Goal: Task Accomplishment & Management: Manage account settings

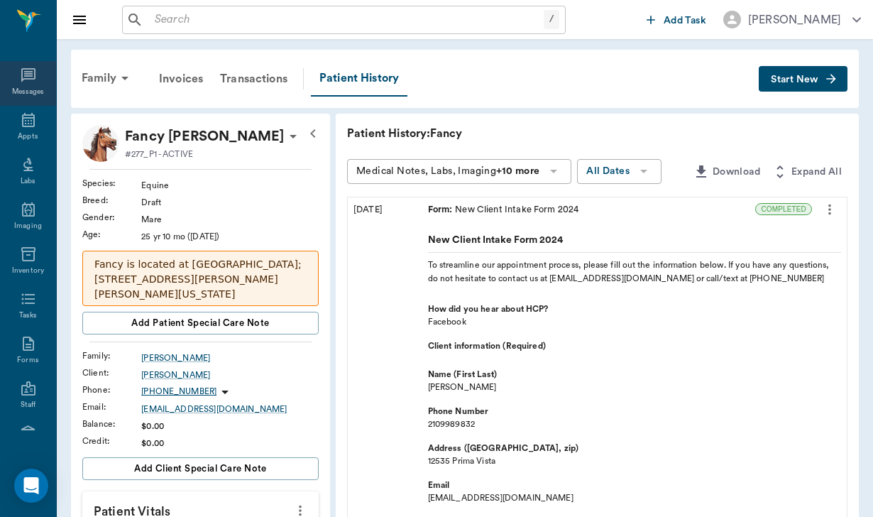
click at [29, 81] on icon at bounding box center [28, 75] width 17 height 17
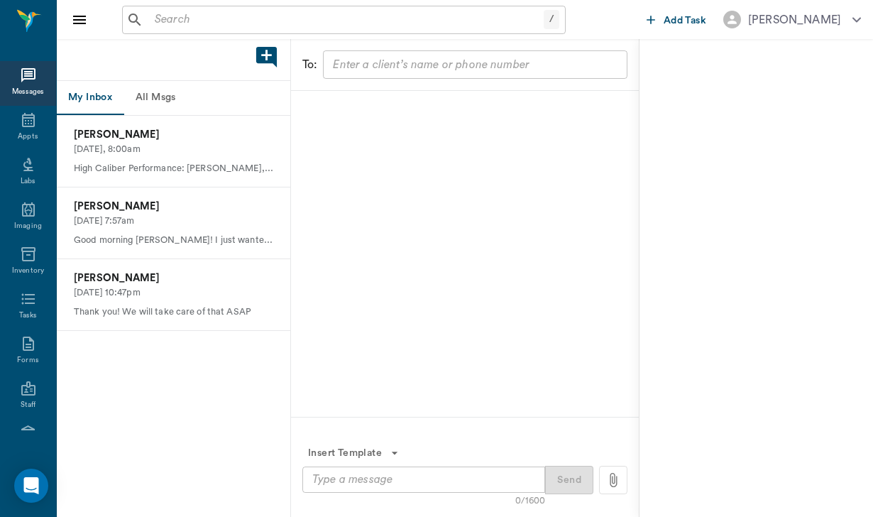
click at [169, 97] on button "All Msgs" at bounding box center [156, 98] width 64 height 34
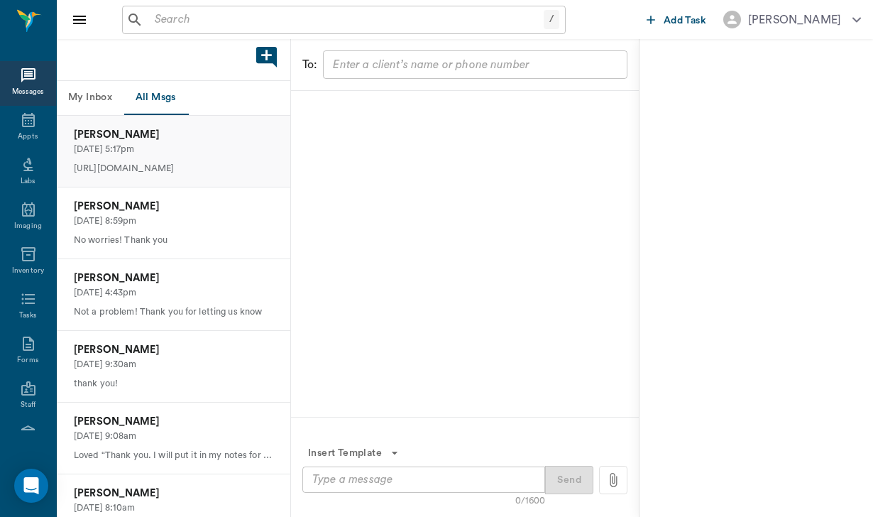
click at [190, 148] on p "08/13/2025, 5:17pm" at bounding box center [174, 149] width 200 height 13
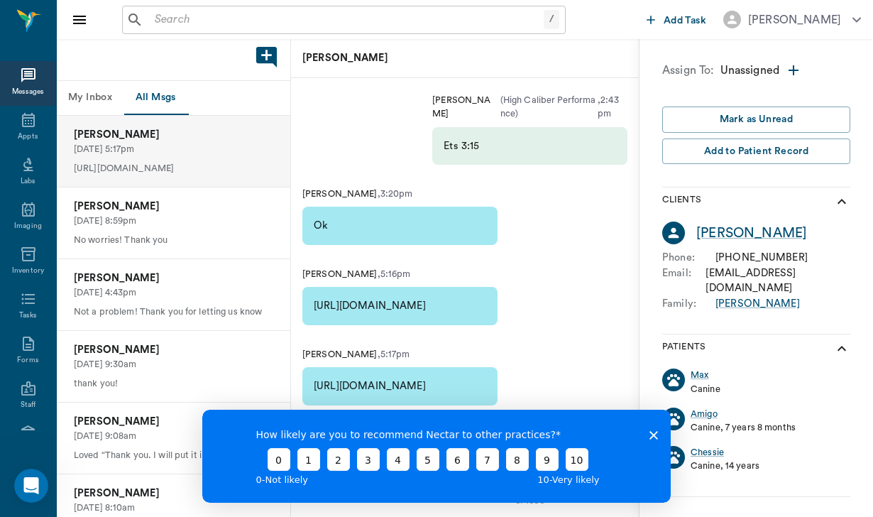
click at [650, 439] on div "How likely are you to recommend Nectar to other practices? 0 1 2 3 4 5 6 7 8 9 …" at bounding box center [436, 456] width 469 height 93
click at [653, 433] on icon "Close survey" at bounding box center [654, 435] width 9 height 9
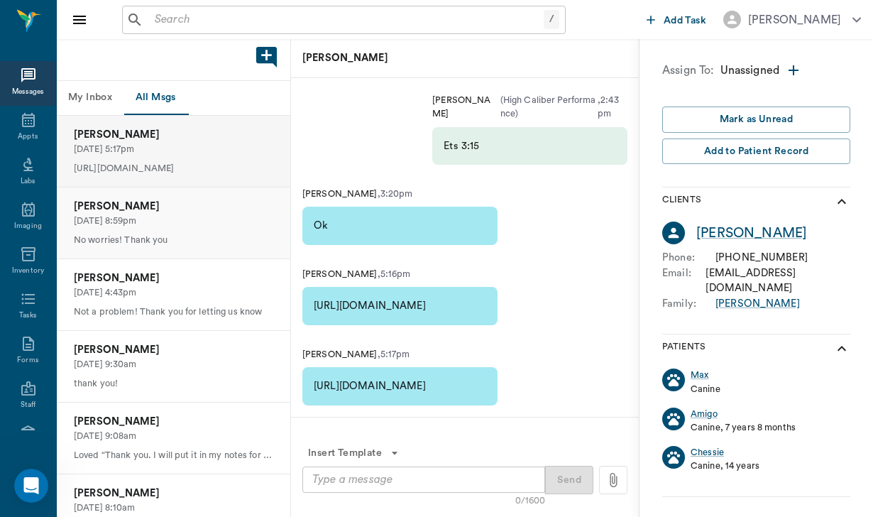
click at [223, 226] on div "Sunnie Alderete 08/12/2025, 8:59pm No worries! Thank you" at bounding box center [174, 222] width 234 height 71
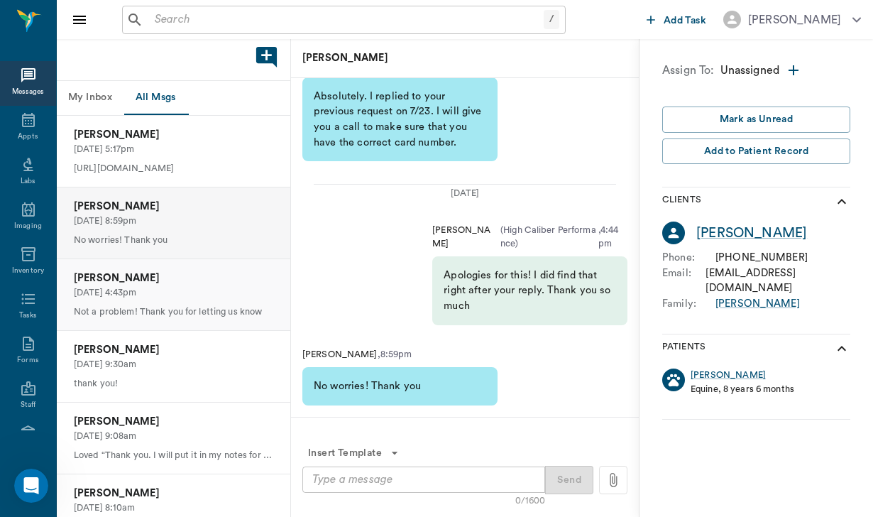
click at [211, 288] on p "08/12/2025, 4:43pm" at bounding box center [174, 292] width 200 height 13
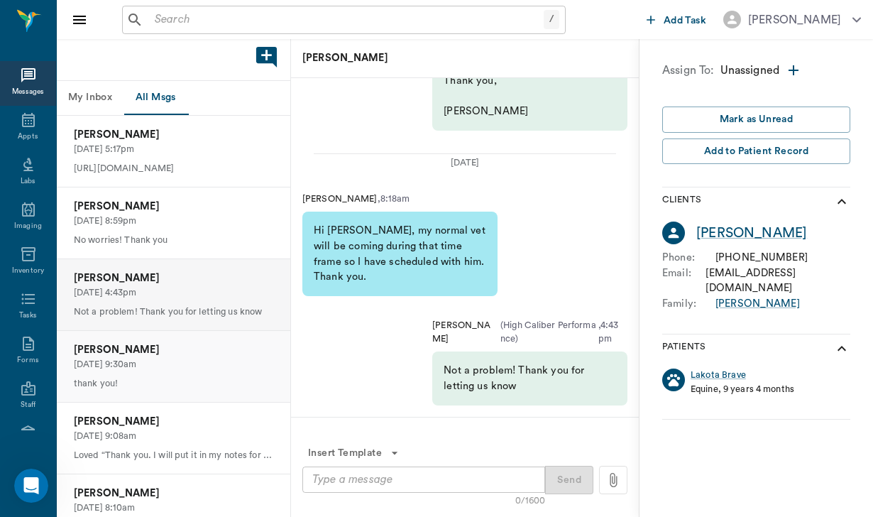
click at [210, 354] on p "Julia McRoberts" at bounding box center [174, 350] width 200 height 16
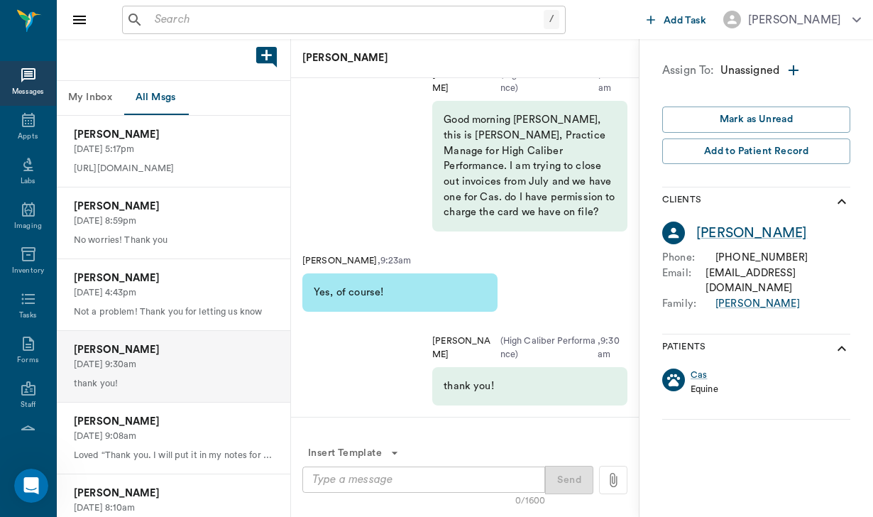
click at [172, 1] on div "/ ​ Add Task Helen Newsham" at bounding box center [465, 19] width 816 height 39
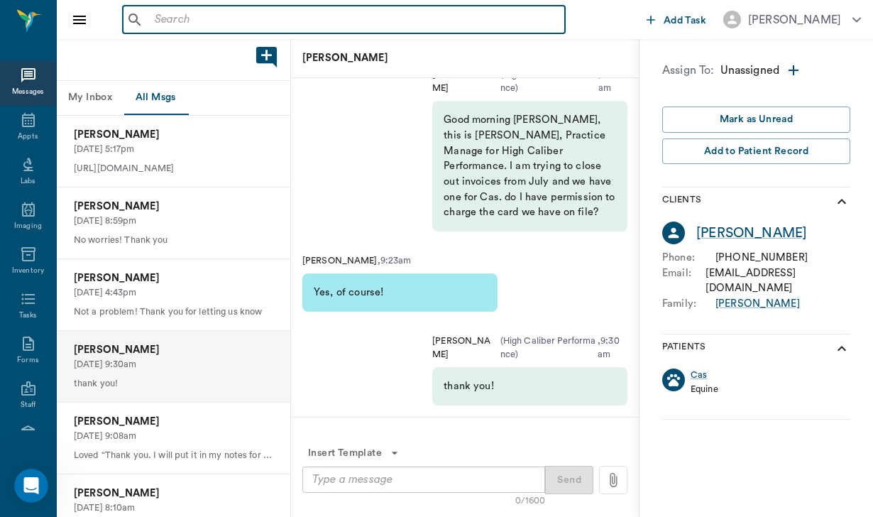
click at [163, 26] on input "text" at bounding box center [354, 20] width 410 height 20
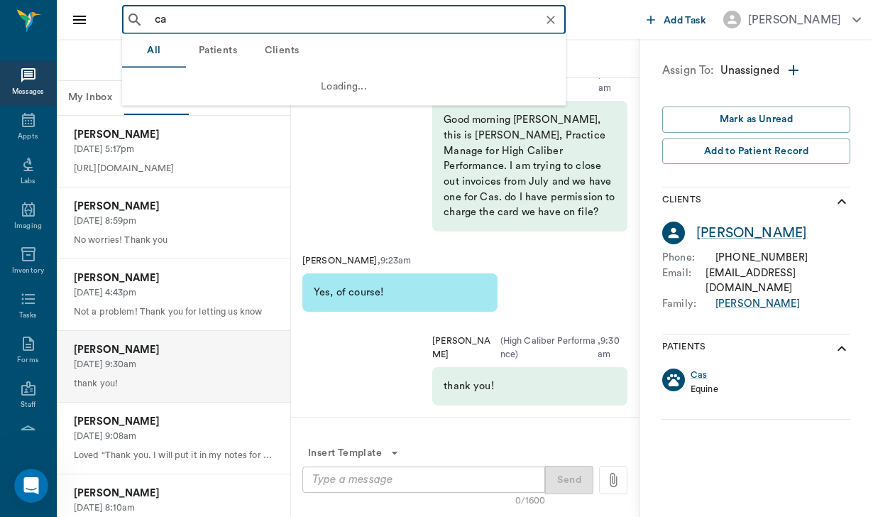
type input "cas"
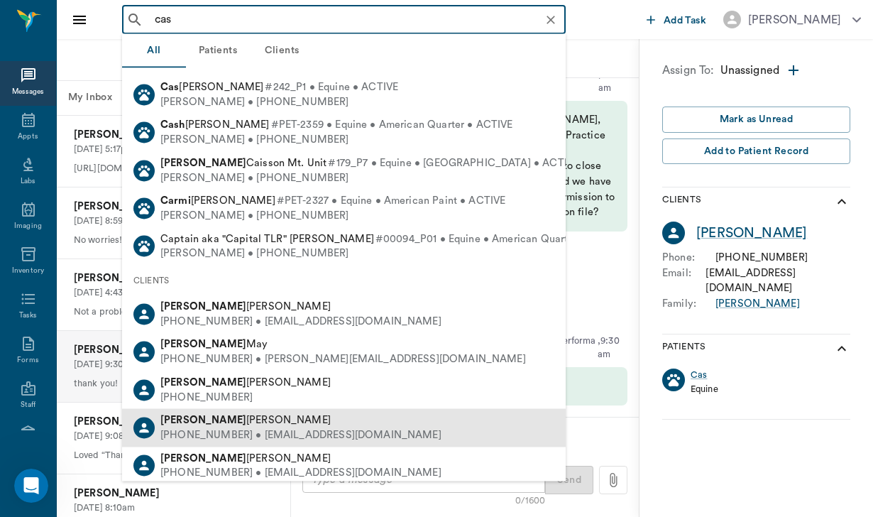
scroll to position [12, 0]
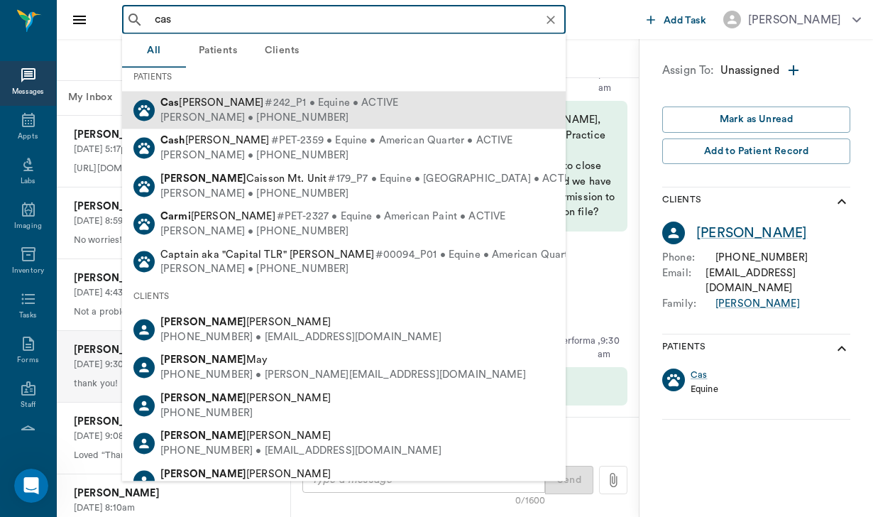
click at [301, 104] on span "#242_P1 • Equine • ACTIVE" at bounding box center [331, 103] width 133 height 15
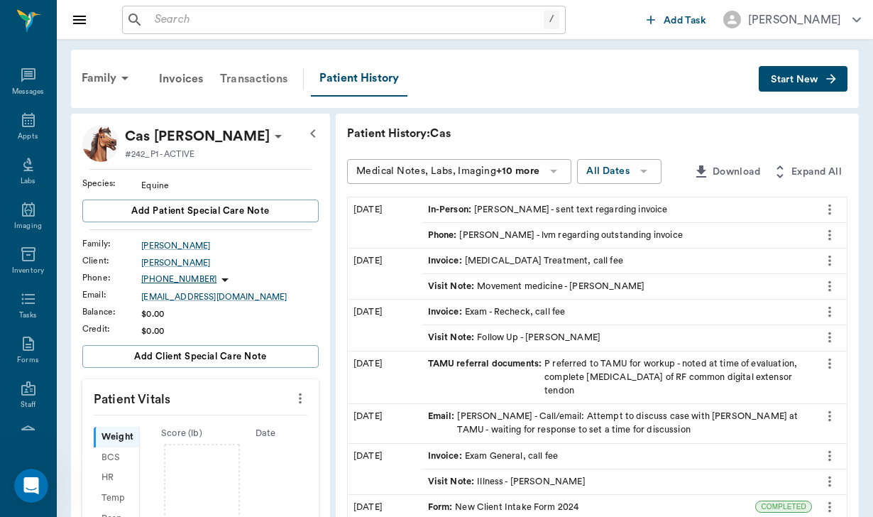
click at [257, 70] on div "Transactions" at bounding box center [254, 79] width 84 height 34
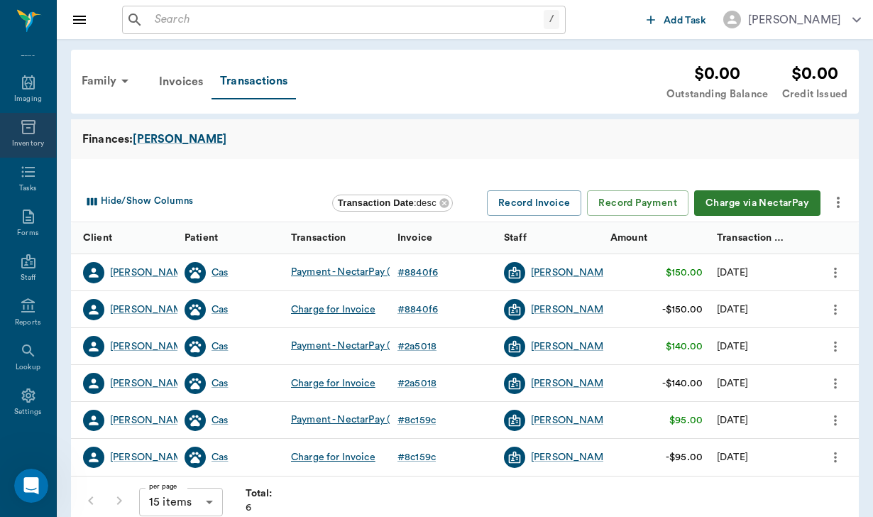
scroll to position [131, 0]
click at [23, 353] on icon at bounding box center [28, 350] width 17 height 17
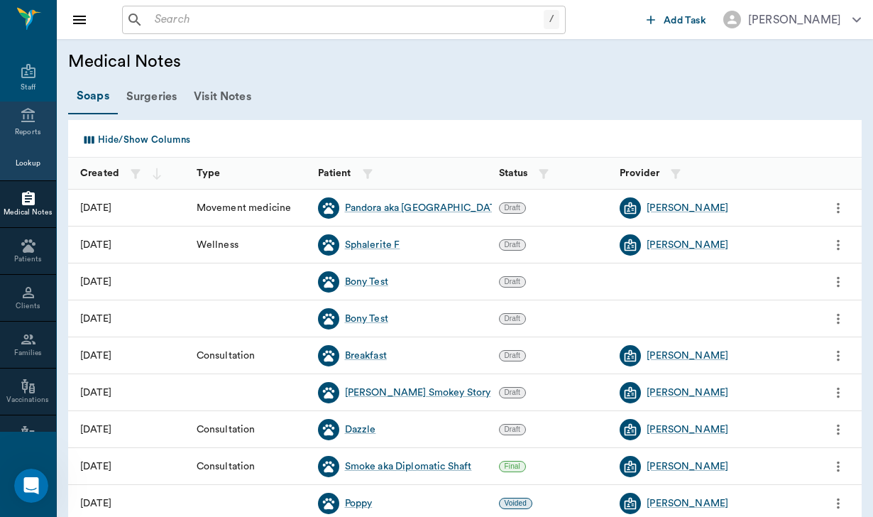
scroll to position [319, 0]
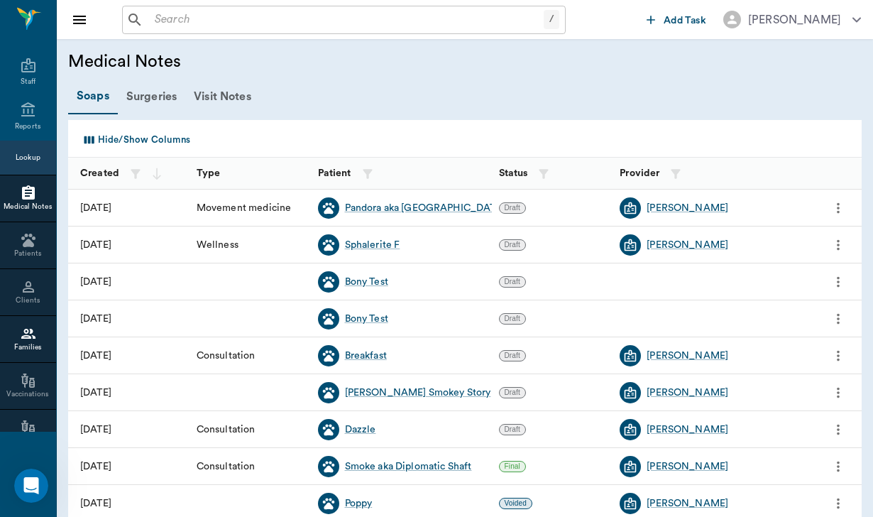
click at [29, 337] on icon at bounding box center [28, 333] width 17 height 17
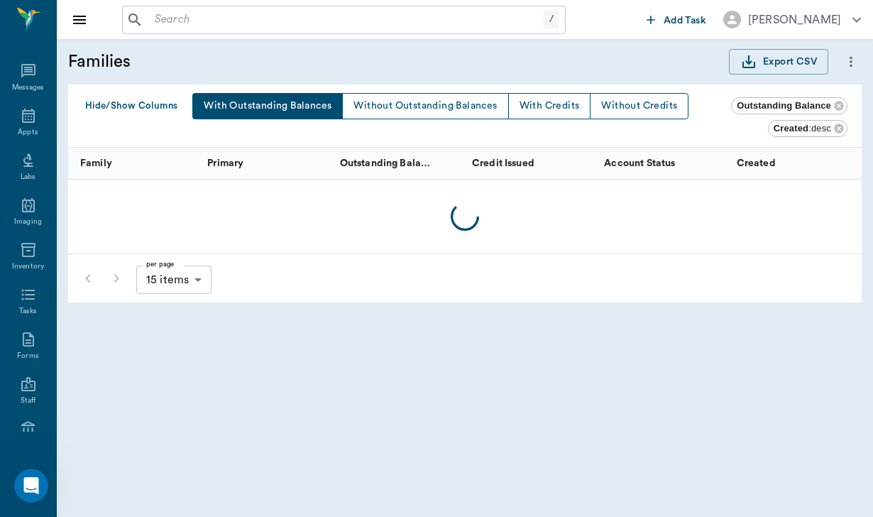
scroll to position [319, 0]
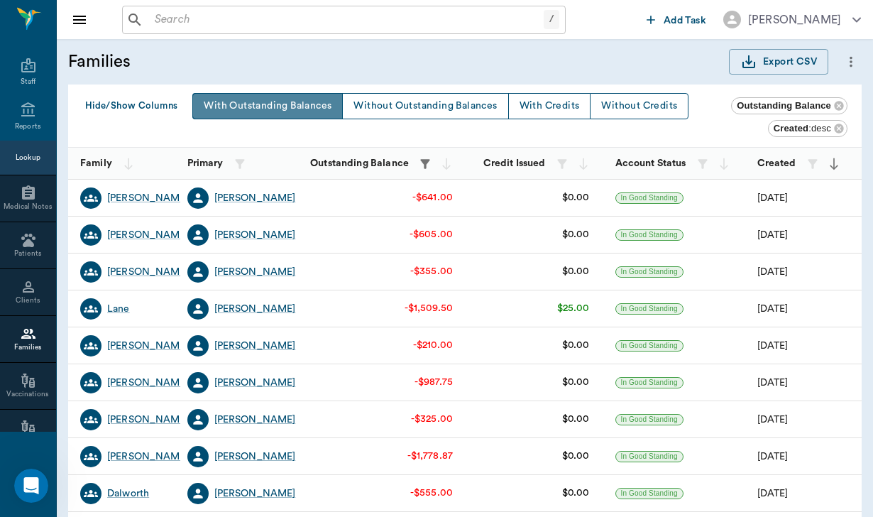
click at [265, 100] on button "With Outstanding Balances" at bounding box center [267, 106] width 151 height 26
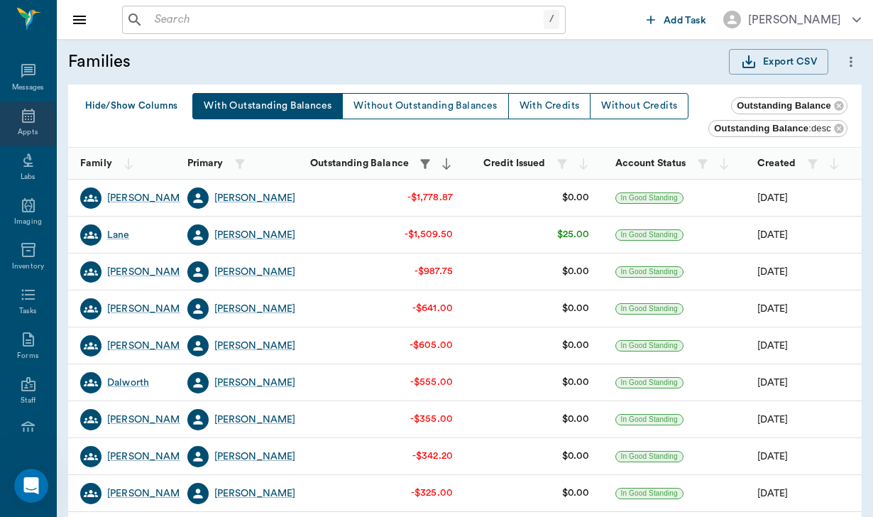
click at [31, 135] on div "Appts" at bounding box center [28, 132] width 20 height 11
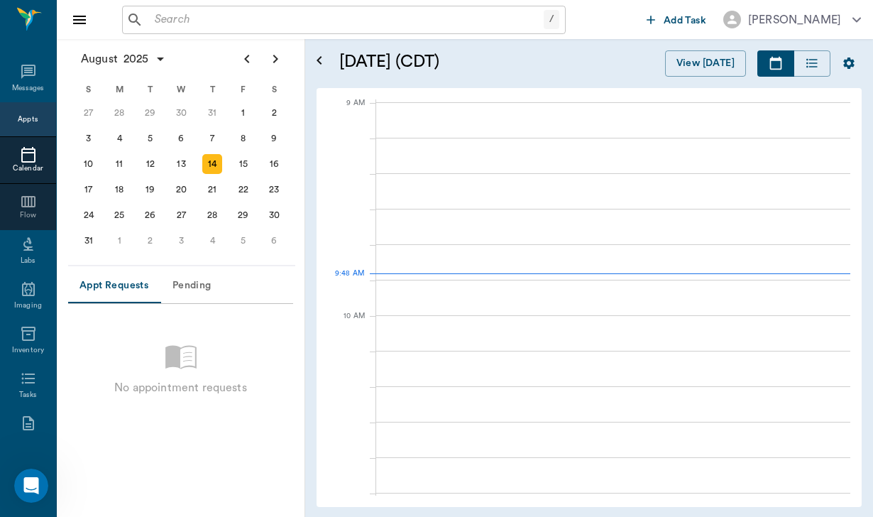
scroll to position [214, 0]
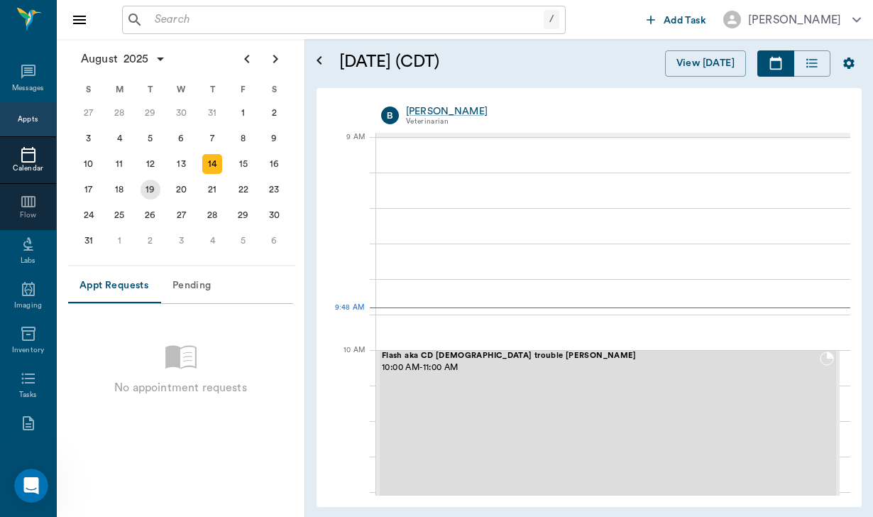
click at [155, 194] on div "19" at bounding box center [151, 190] width 20 height 20
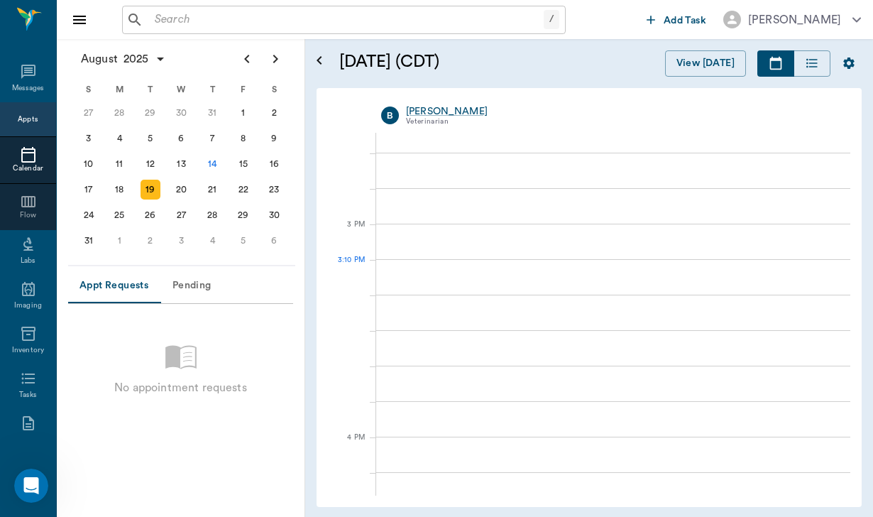
scroll to position [1409, 0]
click at [148, 23] on div "/ ​" at bounding box center [344, 20] width 444 height 28
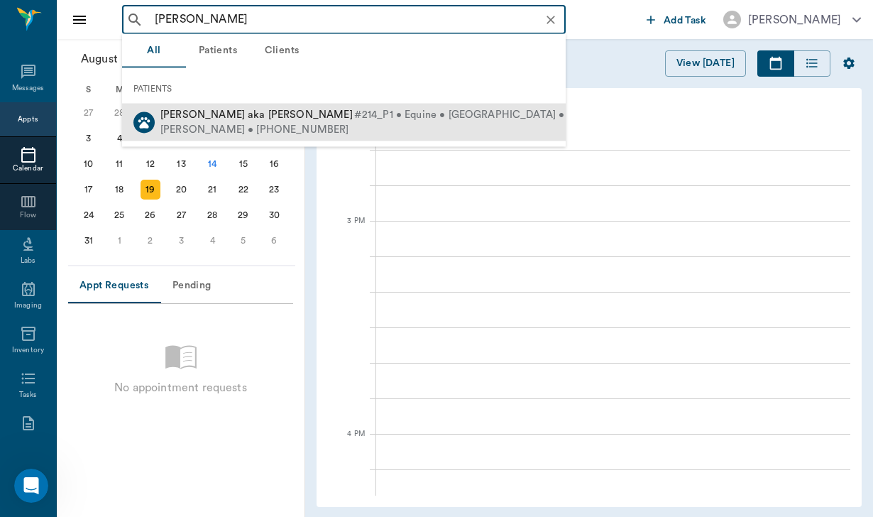
click at [203, 130] on div "Patty Gardner • (210) 386-5915" at bounding box center [382, 129] width 444 height 15
type input "armondo"
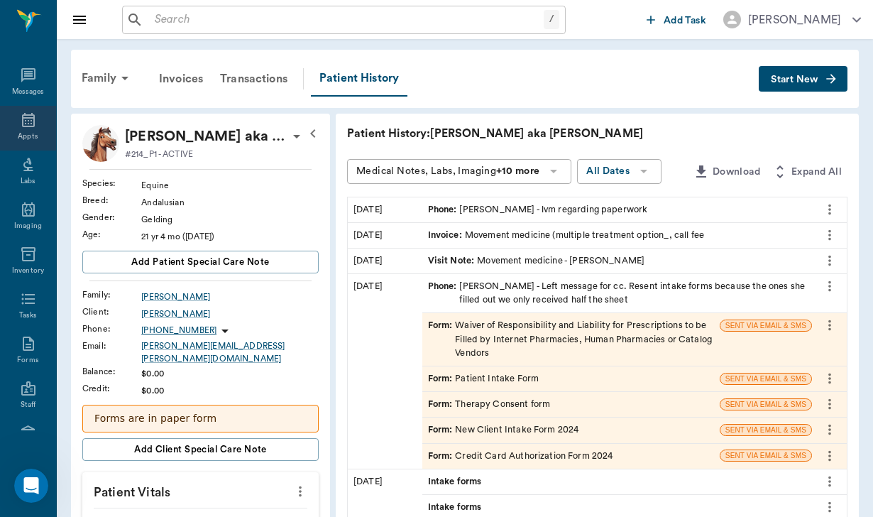
click at [39, 122] on div "Appts" at bounding box center [28, 128] width 56 height 45
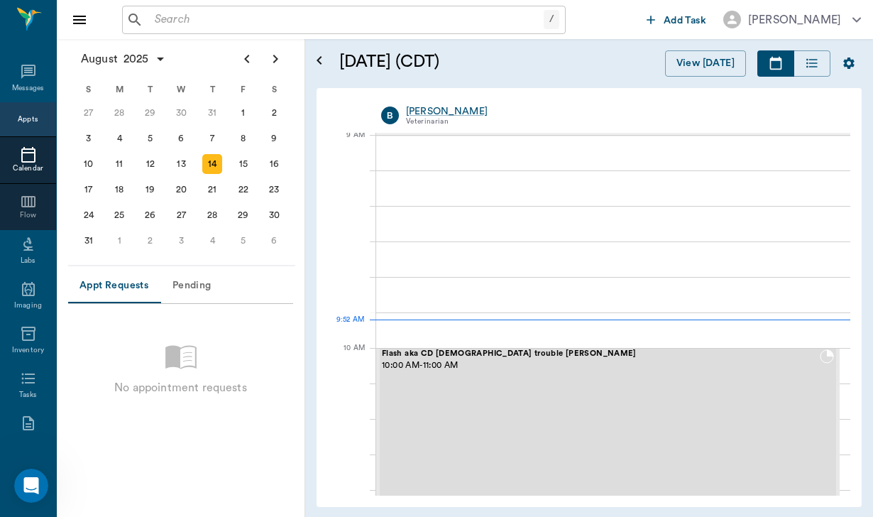
scroll to position [216, 0]
click at [177, 194] on div "20" at bounding box center [182, 190] width 20 height 20
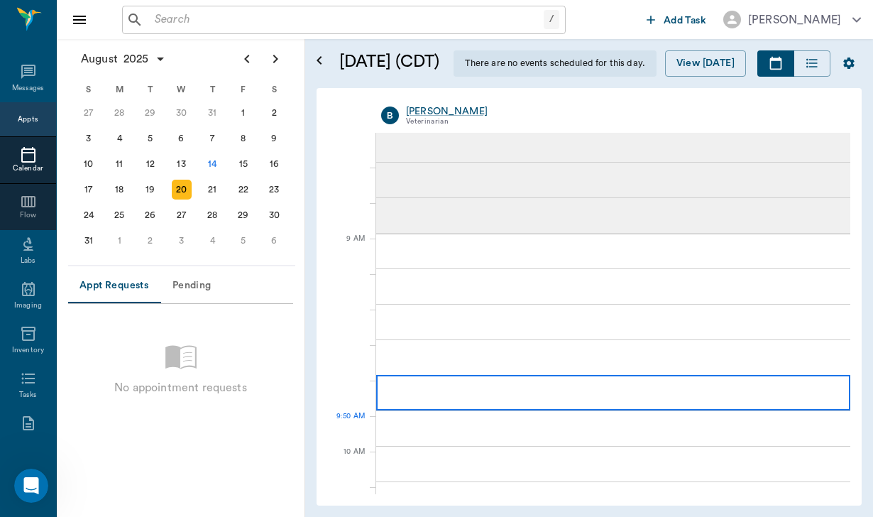
scroll to position [126, 0]
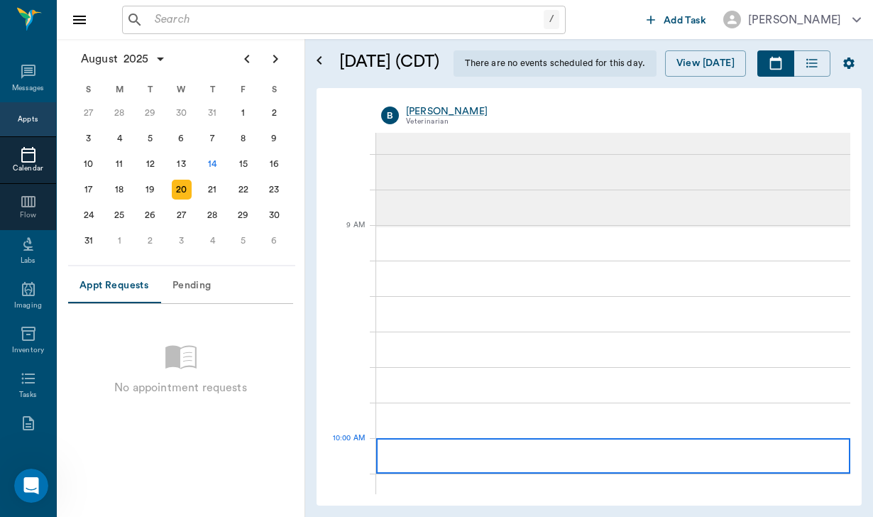
click at [417, 455] on div at bounding box center [613, 455] width 474 height 35
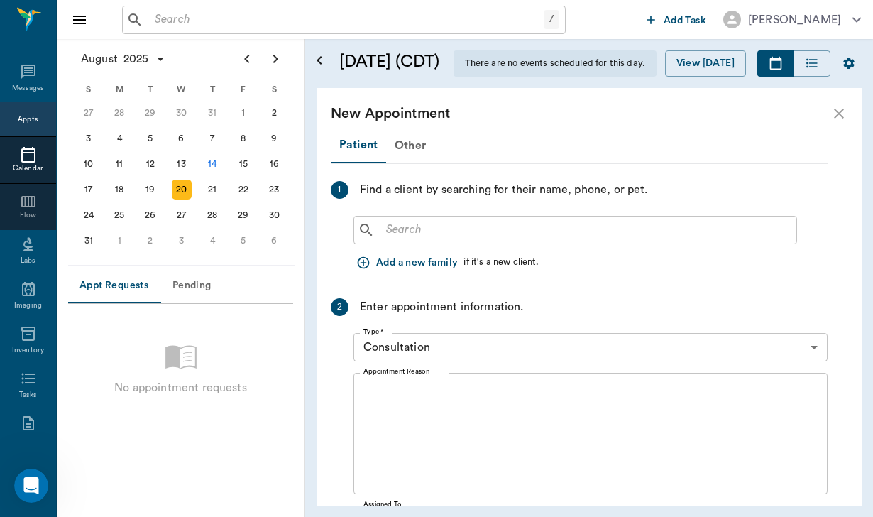
scroll to position [0, 0]
click at [414, 234] on input "text" at bounding box center [586, 230] width 410 height 20
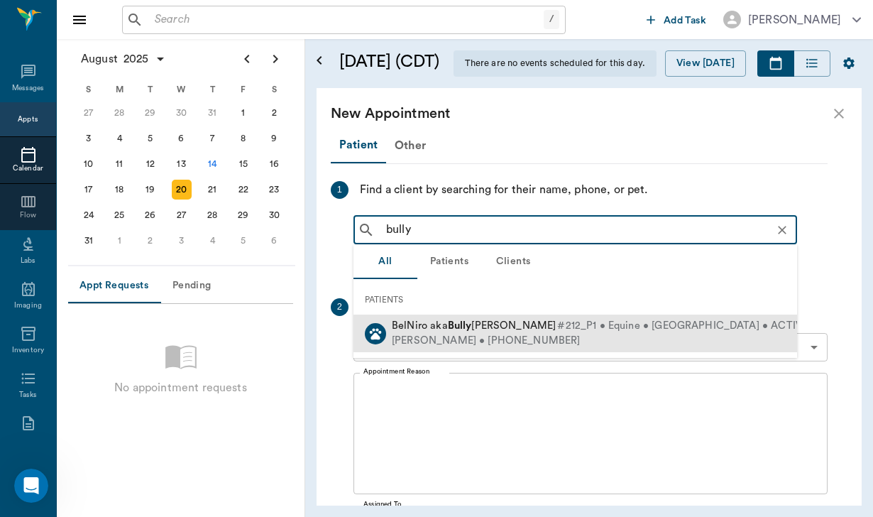
click at [501, 334] on div "Patricia Mooney • (361) 816-7294" at bounding box center [600, 341] width 416 height 15
type input "bully"
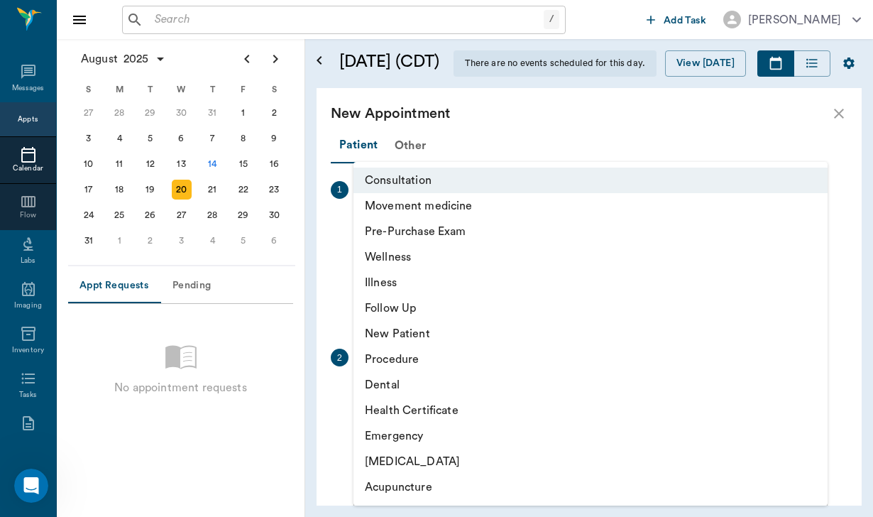
click at [454, 398] on body "/ ​ Add Task Helen Newsham Nectar Messages Appts Calendar Flow Labs Imaging Inv…" at bounding box center [436, 258] width 873 height 517
click at [507, 207] on li "Movement medicine" at bounding box center [591, 206] width 474 height 26
type input "6656c4aef87a612ea34fb244"
type input "11:00 AM"
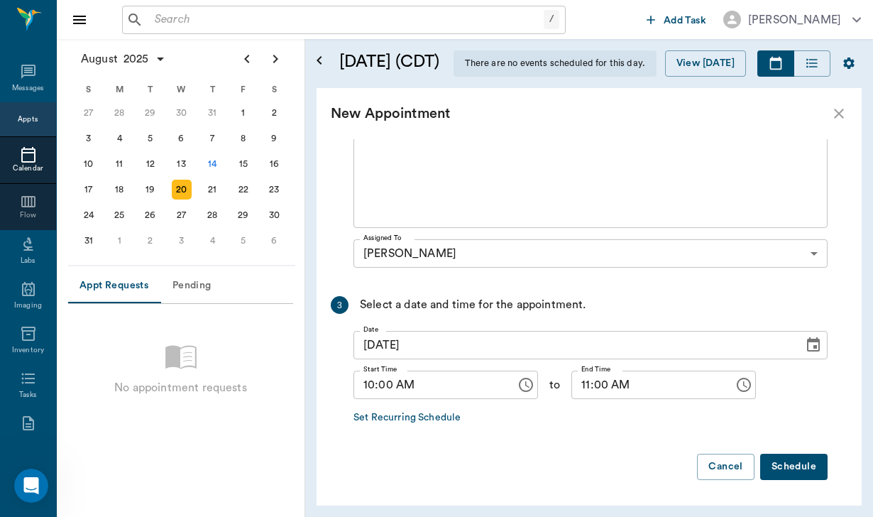
scroll to position [316, 0]
click at [815, 466] on button "Schedule" at bounding box center [793, 467] width 67 height 26
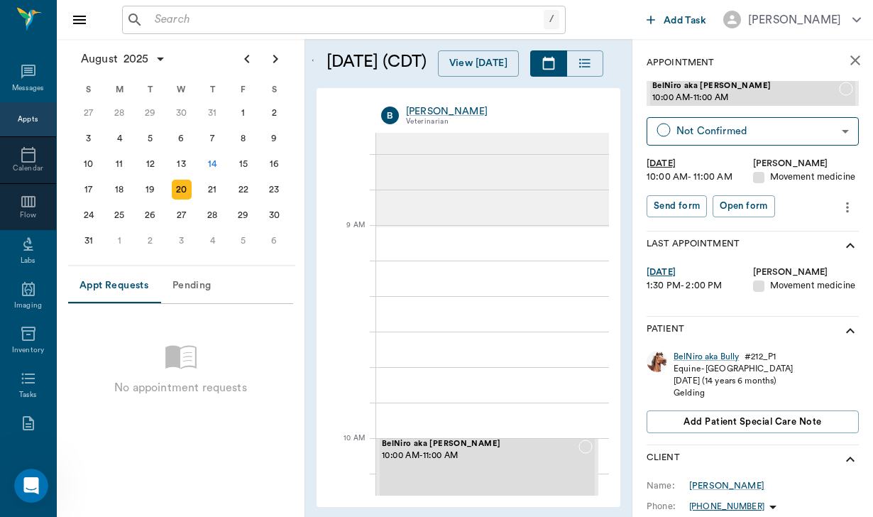
click at [848, 208] on icon "more" at bounding box center [848, 207] width 16 height 17
click at [788, 232] on span "Edit appointment" at bounding box center [787, 230] width 119 height 15
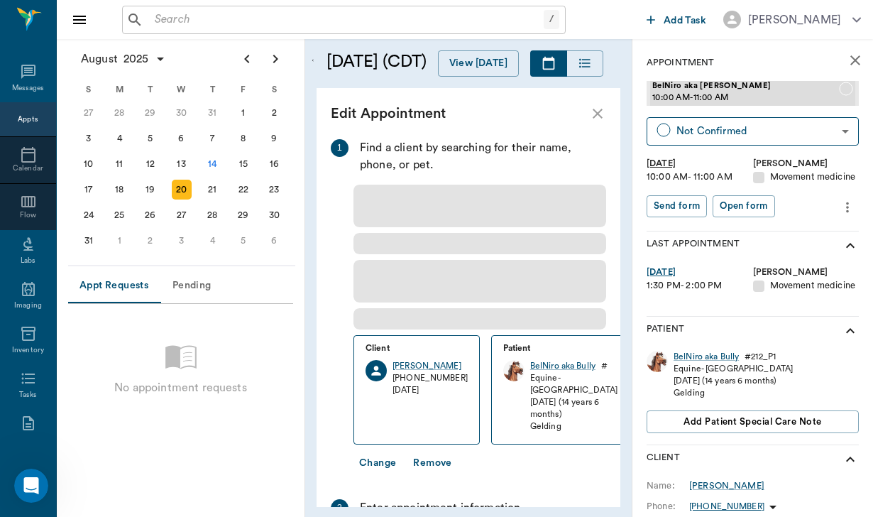
type input "08/20/2025"
type input "10:00 AM"
type input "11:00 AM"
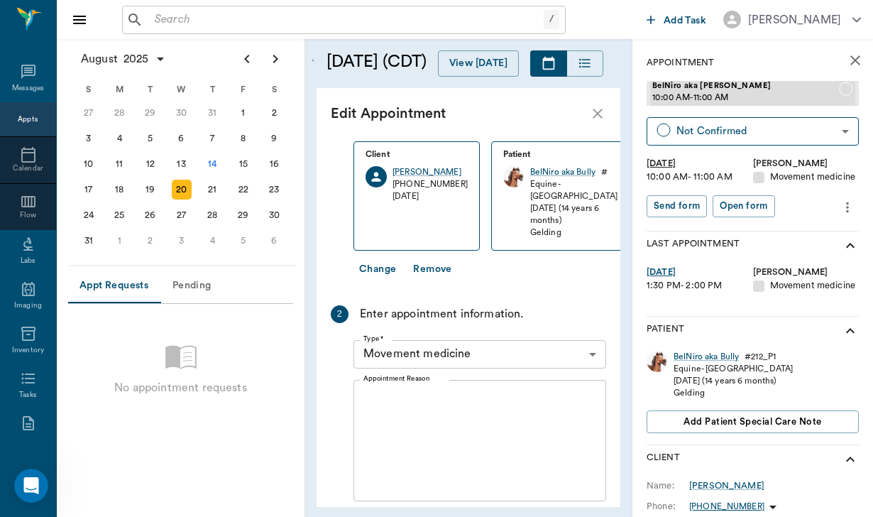
scroll to position [43, 0]
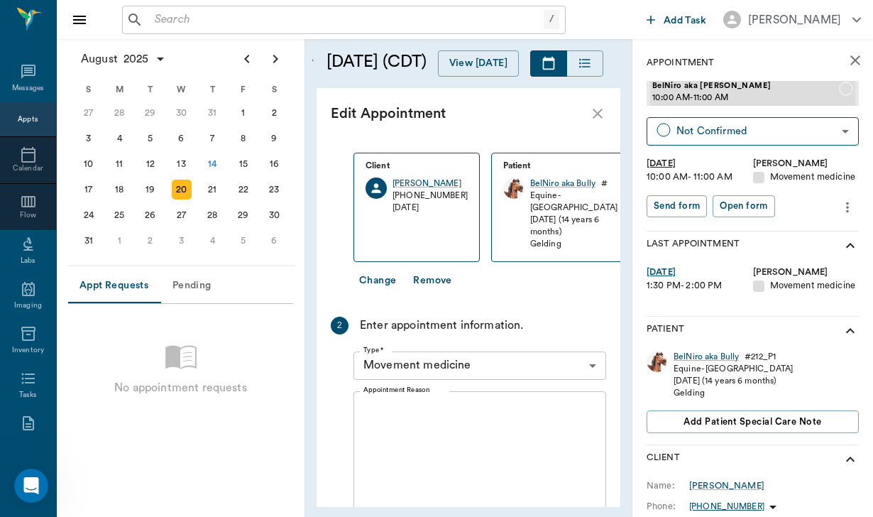
click at [431, 351] on body "/ ​ Add Task Helen Newsham Nectar Messages Appts Calendar Flow Labs Imaging Inv…" at bounding box center [436, 258] width 873 height 517
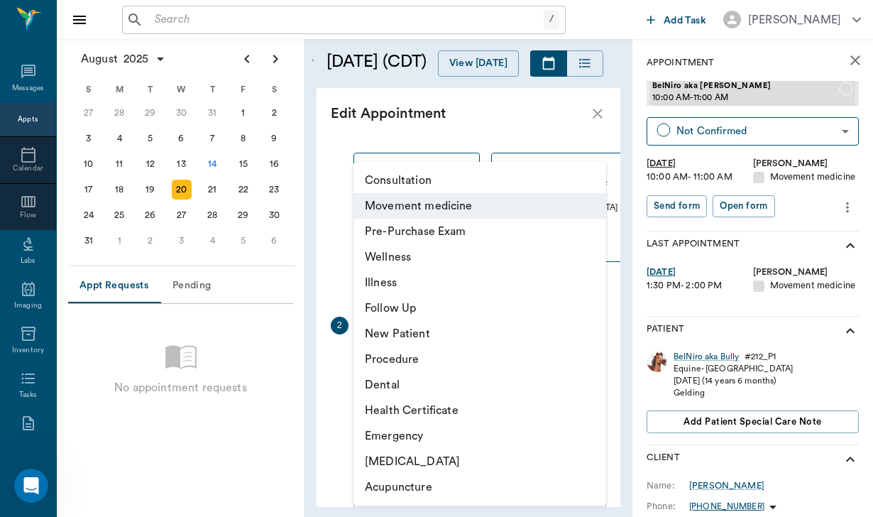
click at [428, 456] on li "Chiropractic" at bounding box center [480, 462] width 253 height 26
type input "65d2c202a8044d23520120ce"
type input "10:40 AM"
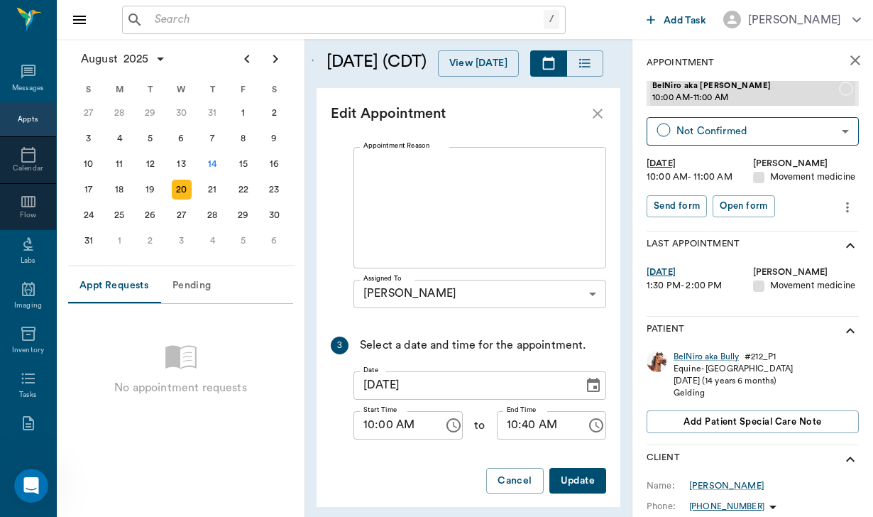
scroll to position [287, 0]
click at [584, 472] on button "Update" at bounding box center [578, 482] width 57 height 26
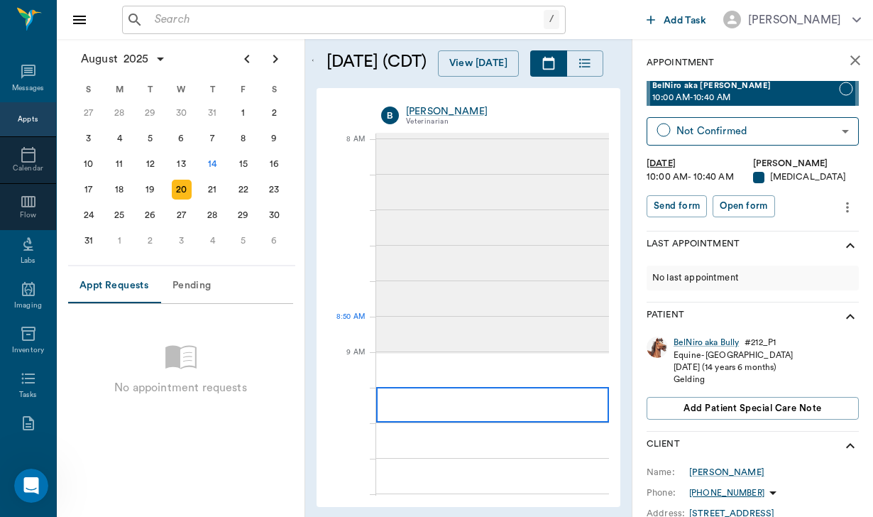
scroll to position [0, 0]
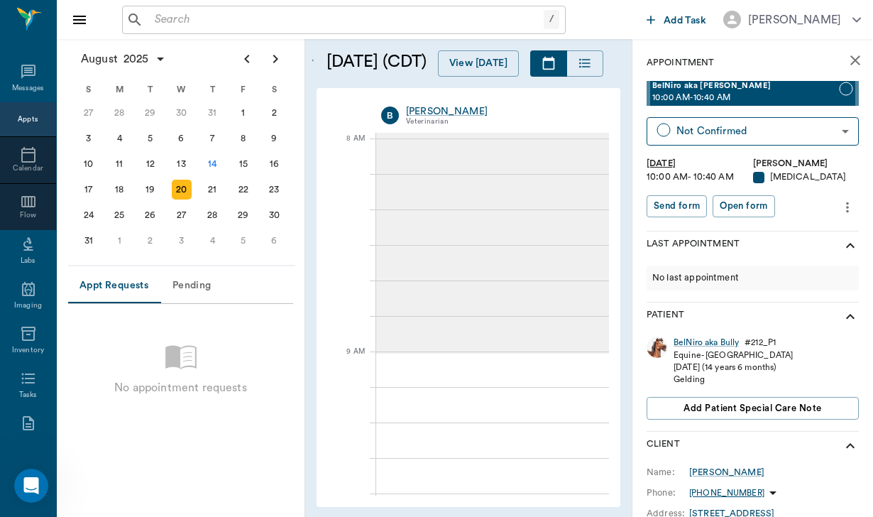
click at [855, 58] on icon "close" at bounding box center [855, 60] width 17 height 17
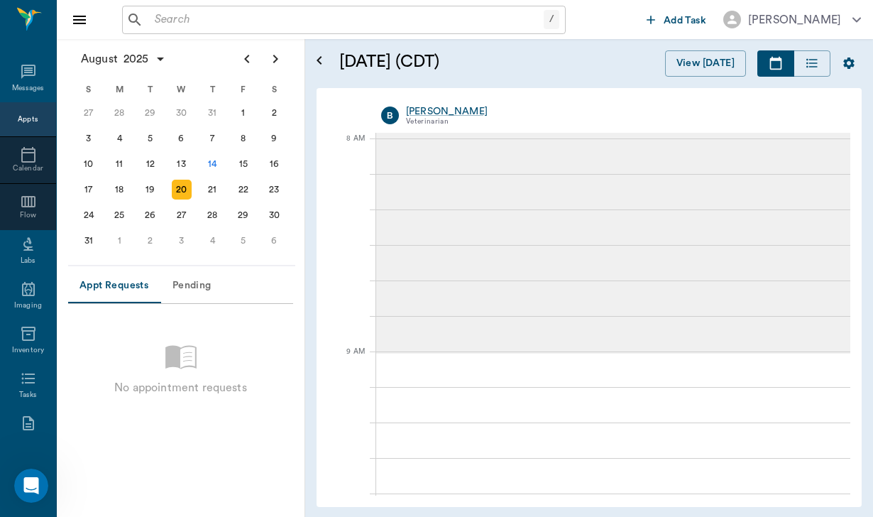
click at [180, 9] on div "/ ​" at bounding box center [344, 20] width 444 height 28
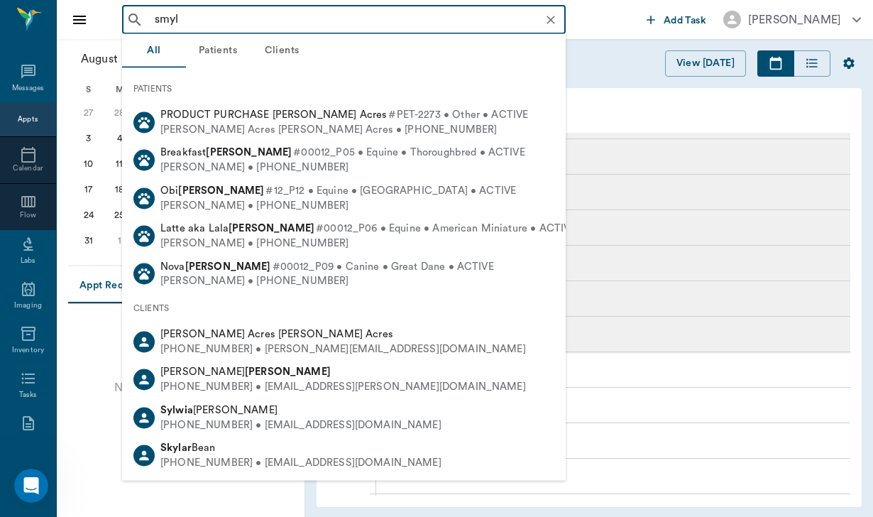
type input "smyly"
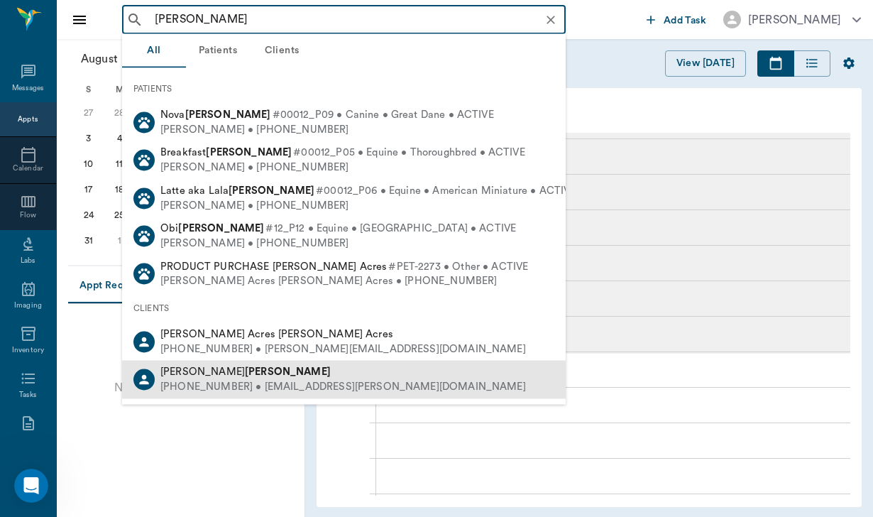
click at [279, 365] on div "Courtney Smyly" at bounding box center [343, 372] width 366 height 15
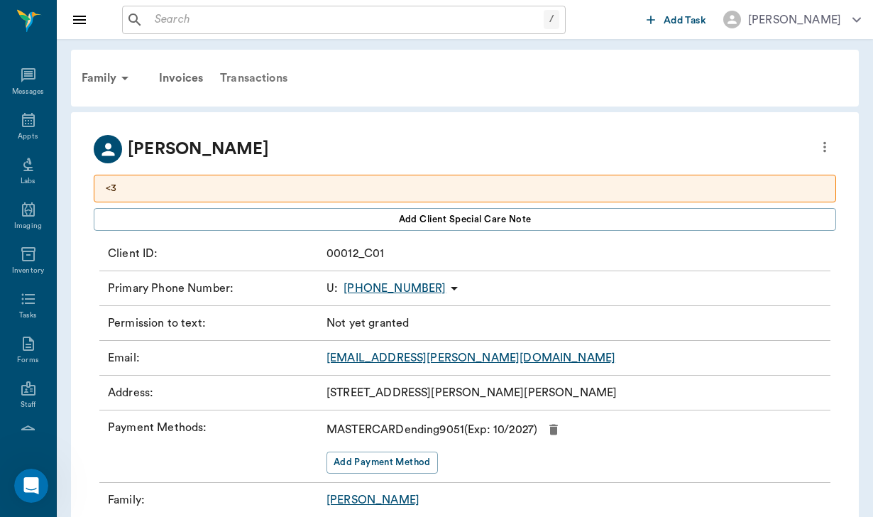
click at [270, 74] on div "Transactions" at bounding box center [254, 78] width 84 height 34
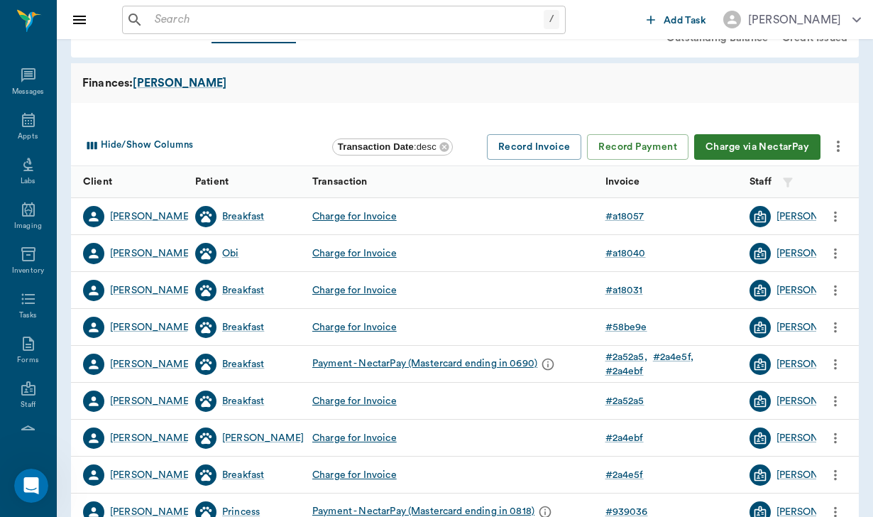
scroll to position [60, 0]
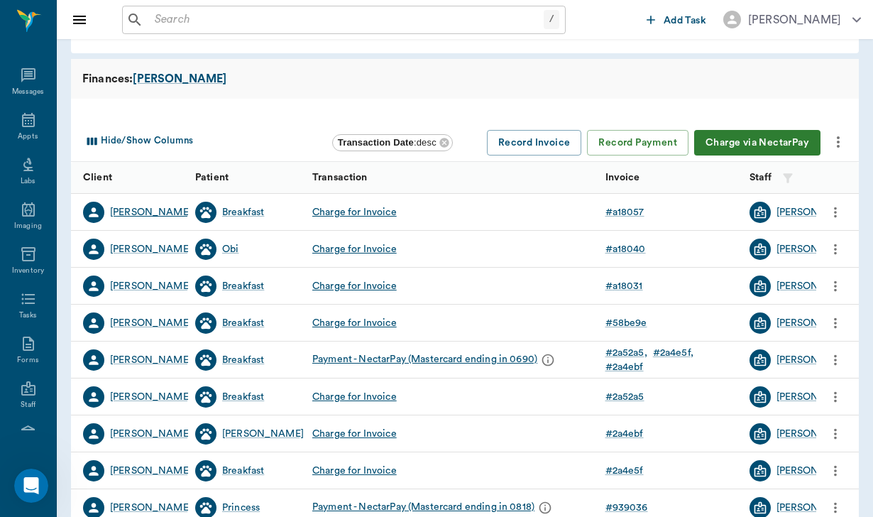
click at [166, 207] on div "Courtney Smyly" at bounding box center [151, 212] width 82 height 14
